Goal: Transaction & Acquisition: Purchase product/service

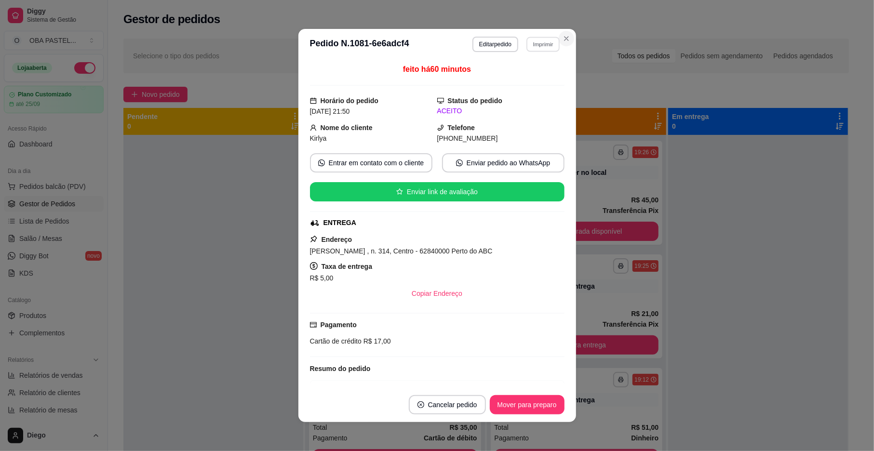
click at [565, 40] on icon "Close" at bounding box center [567, 39] width 4 height 4
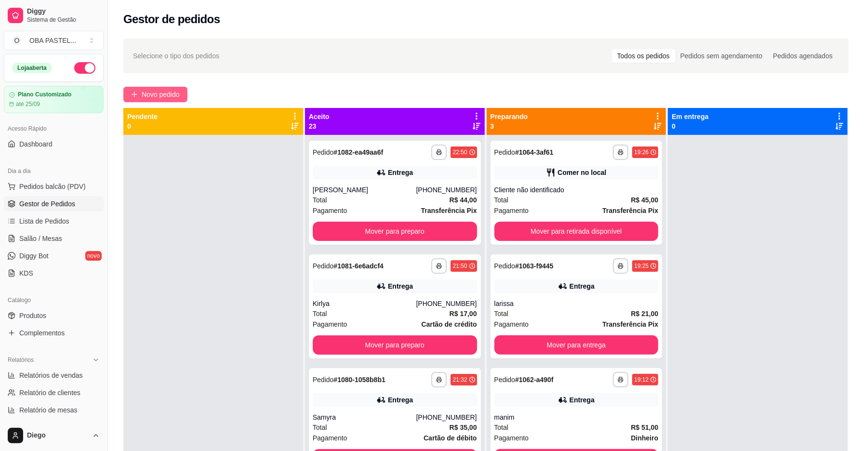
click at [165, 94] on span "Novo pedido" at bounding box center [161, 94] width 38 height 11
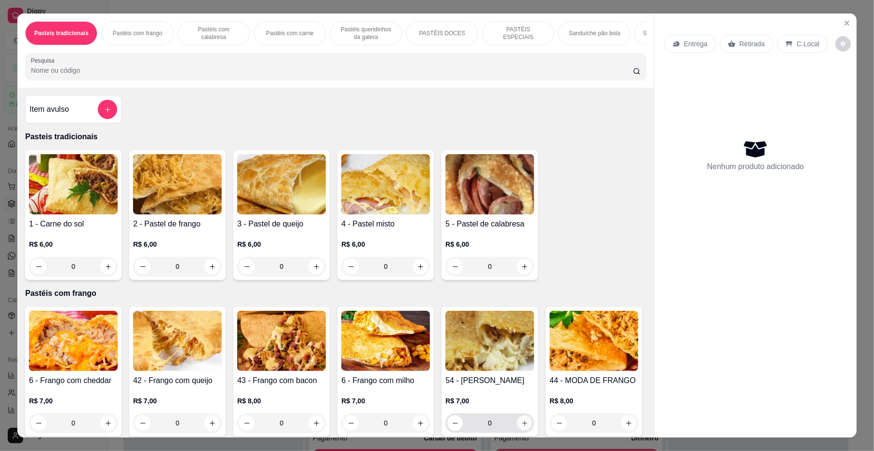
click at [521, 427] on icon "increase-product-quantity" at bounding box center [524, 423] width 7 height 7
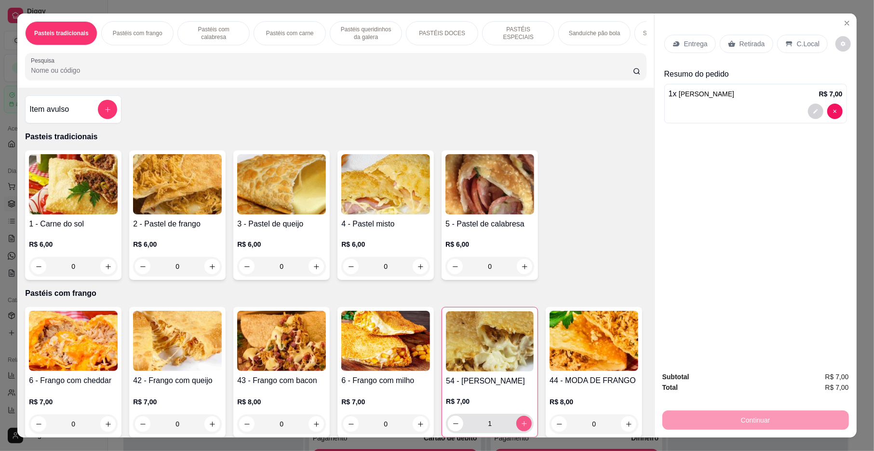
click at [521, 428] on icon "increase-product-quantity" at bounding box center [524, 423] width 7 height 7
type input "2"
click at [104, 271] on button "increase-product-quantity" at bounding box center [108, 266] width 15 height 15
type input "1"
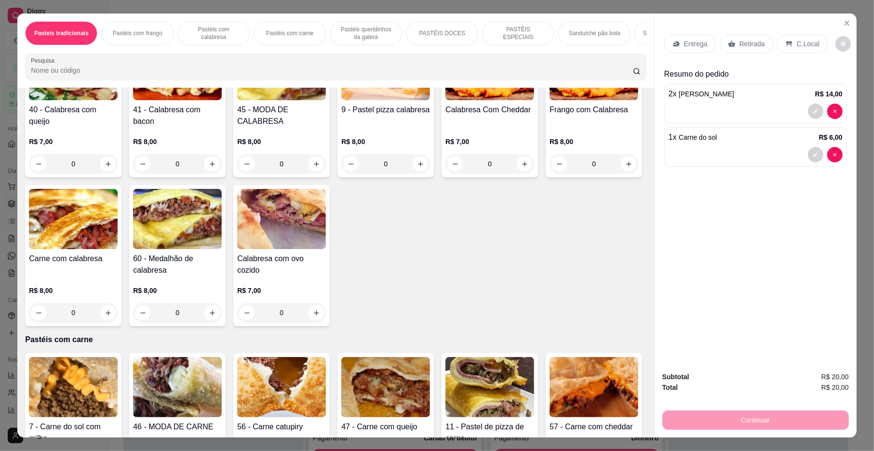
scroll to position [643, 0]
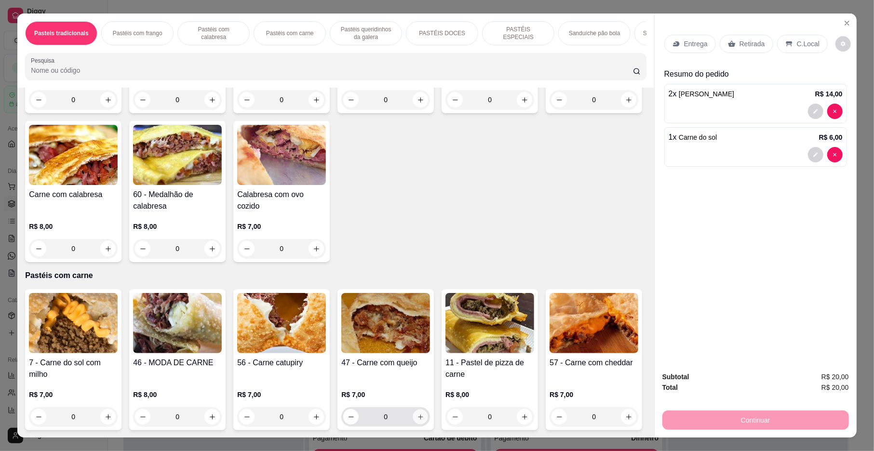
click at [417, 421] on icon "increase-product-quantity" at bounding box center [420, 417] width 7 height 7
type input "1"
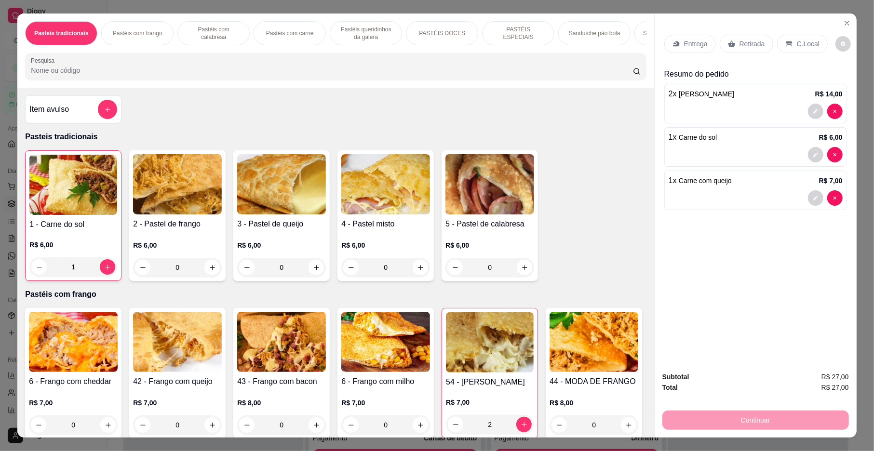
scroll to position [64, 0]
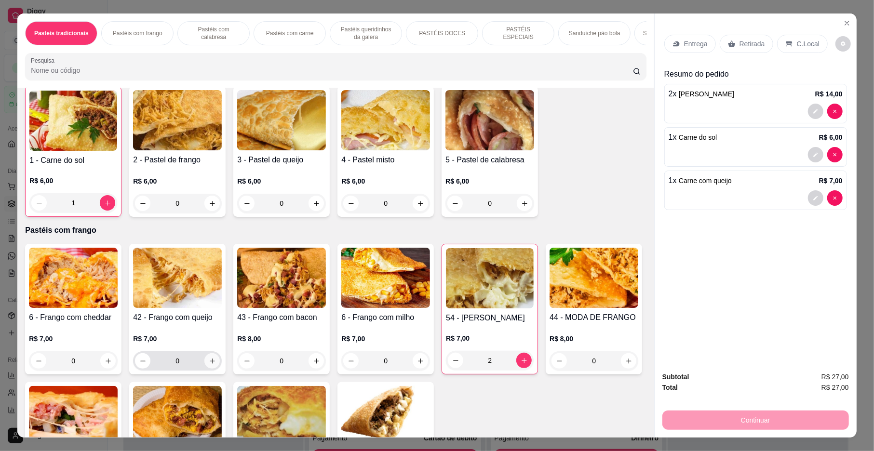
click at [209, 365] on icon "increase-product-quantity" at bounding box center [212, 361] width 7 height 7
click at [210, 364] on icon "increase-product-quantity" at bounding box center [212, 361] width 5 height 5
click at [140, 364] on icon "decrease-product-quantity" at bounding box center [143, 360] width 7 height 7
type input "1"
click at [809, 236] on button "decrease-product-quantity" at bounding box center [815, 241] width 15 height 15
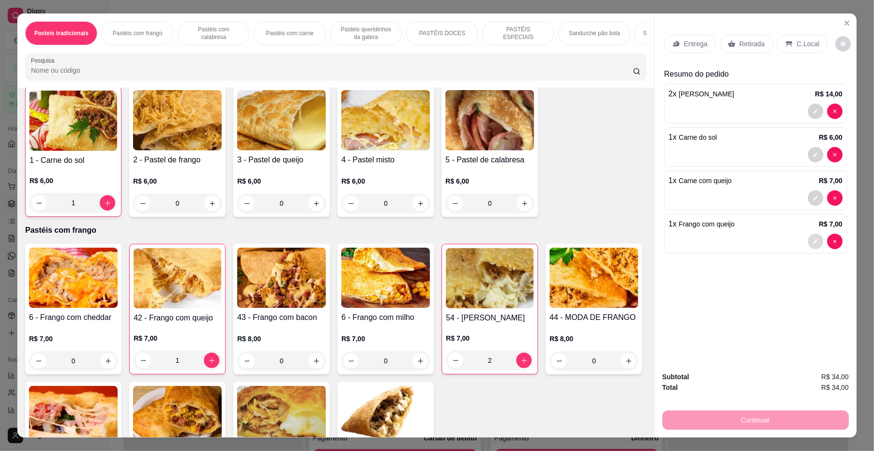
click at [813, 240] on icon "decrease-product-quantity" at bounding box center [816, 242] width 6 height 6
click at [734, 247] on div at bounding box center [756, 241] width 174 height 15
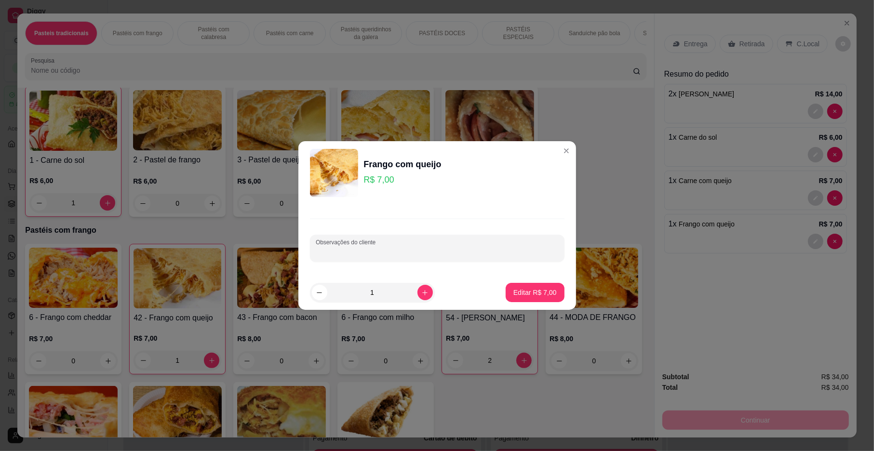
click at [377, 248] on input "Observações do cliente" at bounding box center [437, 252] width 243 height 10
type input "e milho"
click at [529, 291] on p "Editar R$ 7,00" at bounding box center [534, 293] width 43 height 10
type input "0"
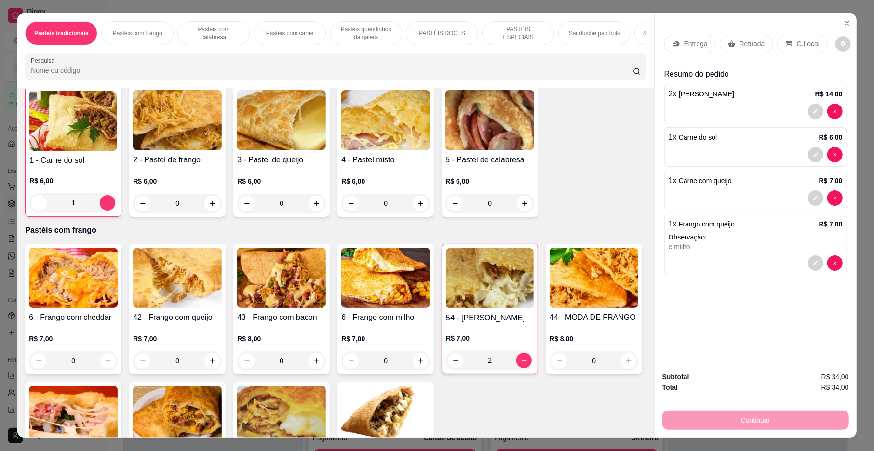
click at [697, 40] on p "Entrega" at bounding box center [696, 44] width 24 height 10
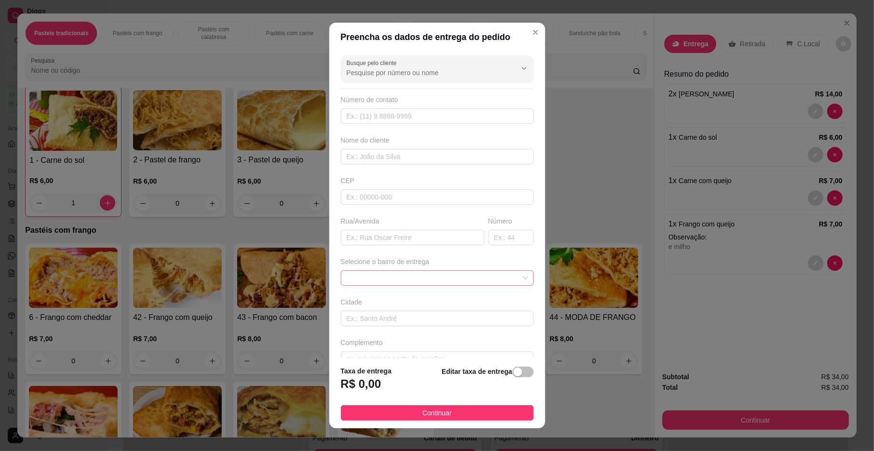
click at [376, 284] on span at bounding box center [437, 278] width 181 height 14
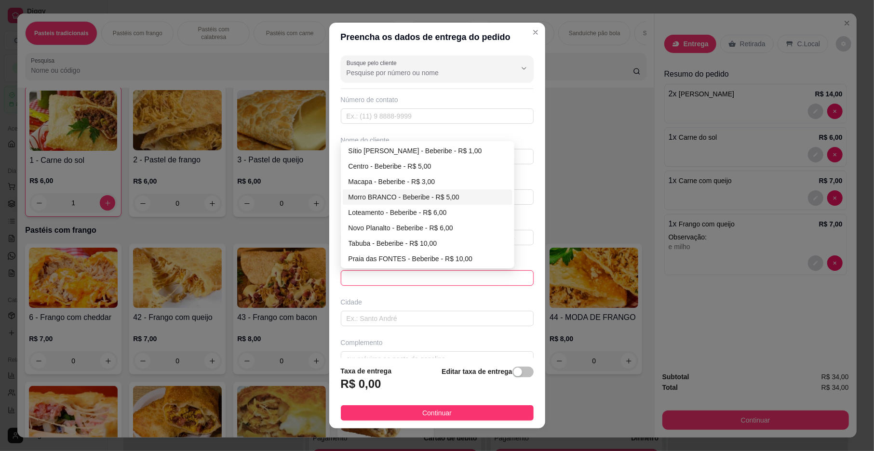
click at [390, 196] on div "Morro BRANCO - Beberibe - R$ 5,00" at bounding box center [428, 197] width 158 height 11
type input "Beberibe"
click at [390, 196] on input "text" at bounding box center [437, 196] width 193 height 15
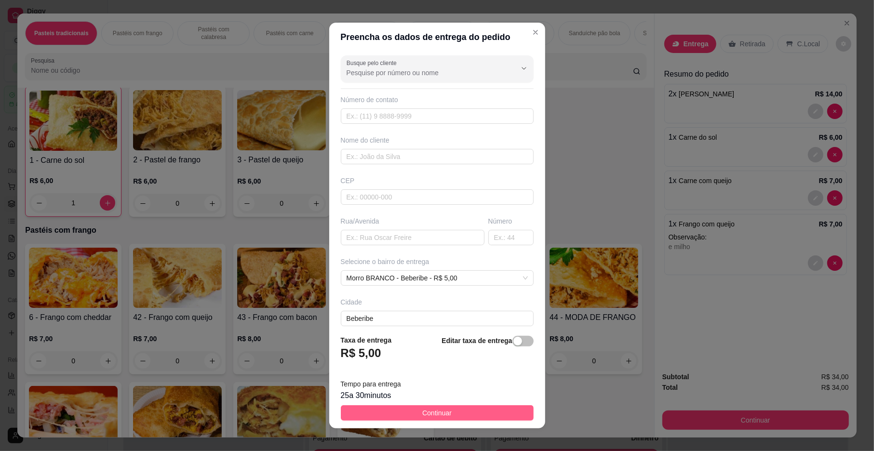
click at [422, 409] on span "Continuar" at bounding box center [436, 413] width 29 height 11
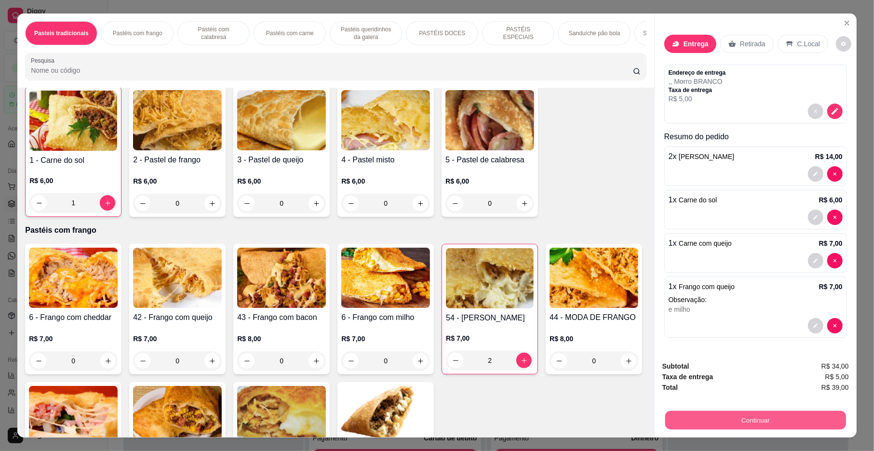
click at [751, 415] on button "Continuar" at bounding box center [755, 420] width 181 height 19
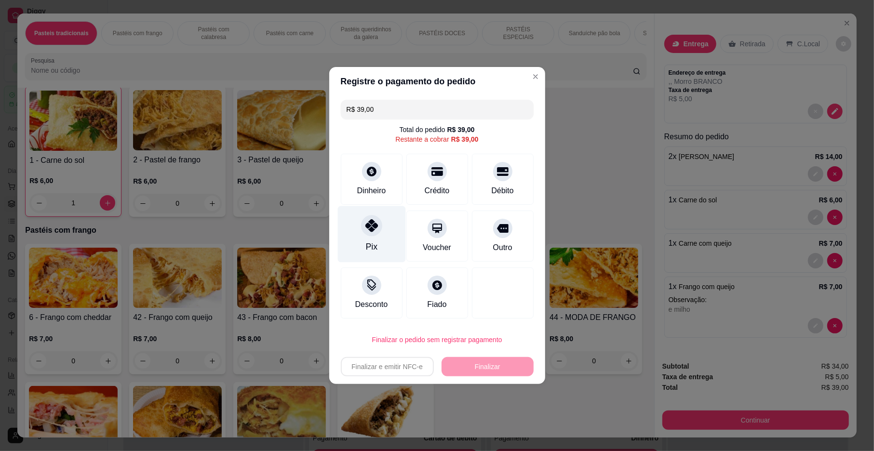
click at [369, 229] on icon at bounding box center [371, 225] width 13 height 13
type input "R$ 0,00"
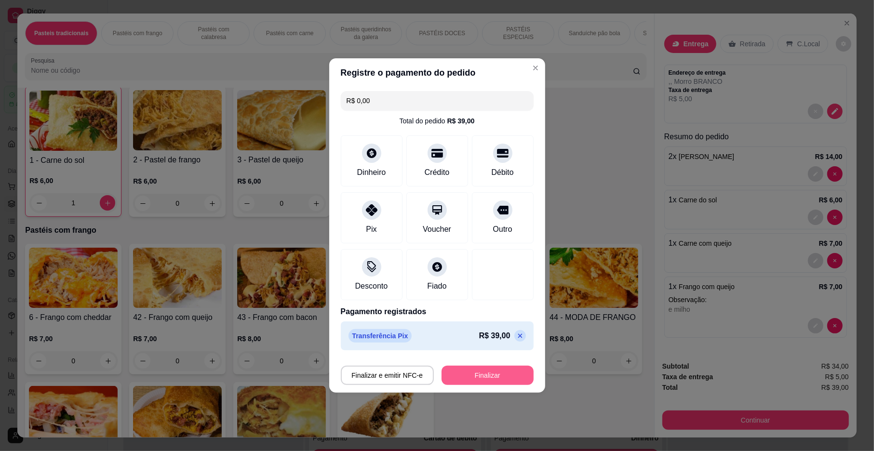
click at [497, 369] on button "Finalizar" at bounding box center [488, 375] width 92 height 19
type input "0"
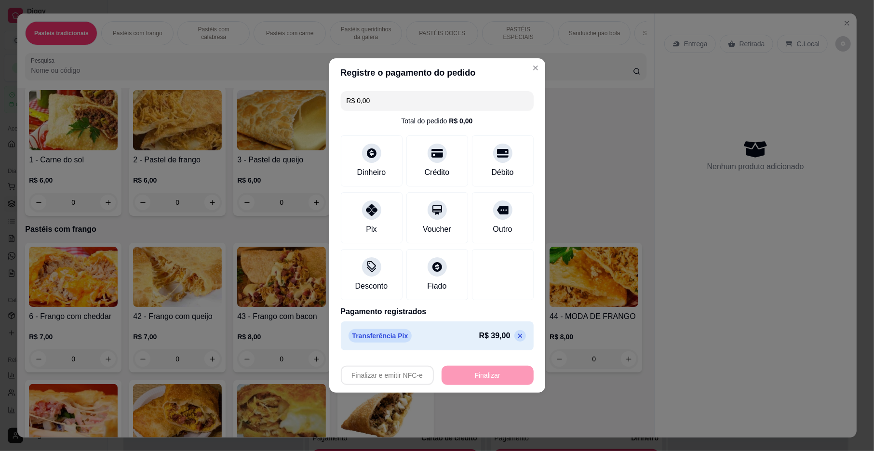
type input "-R$ 39,00"
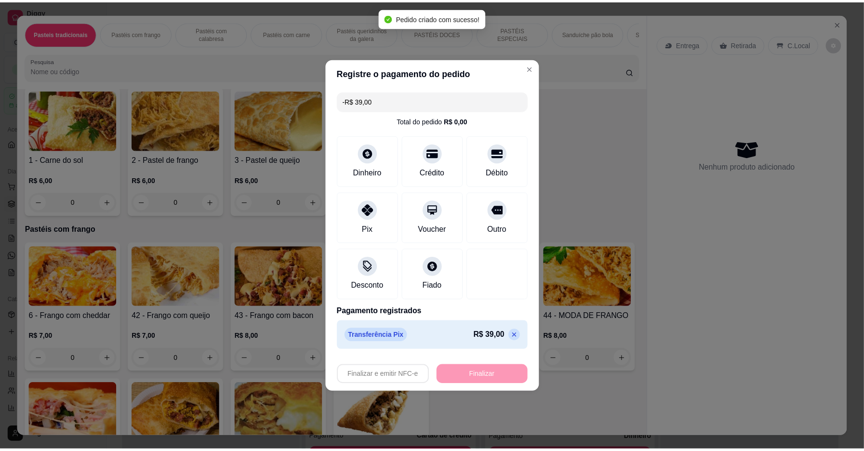
scroll to position [64, 0]
